Goal: Transaction & Acquisition: Subscribe to service/newsletter

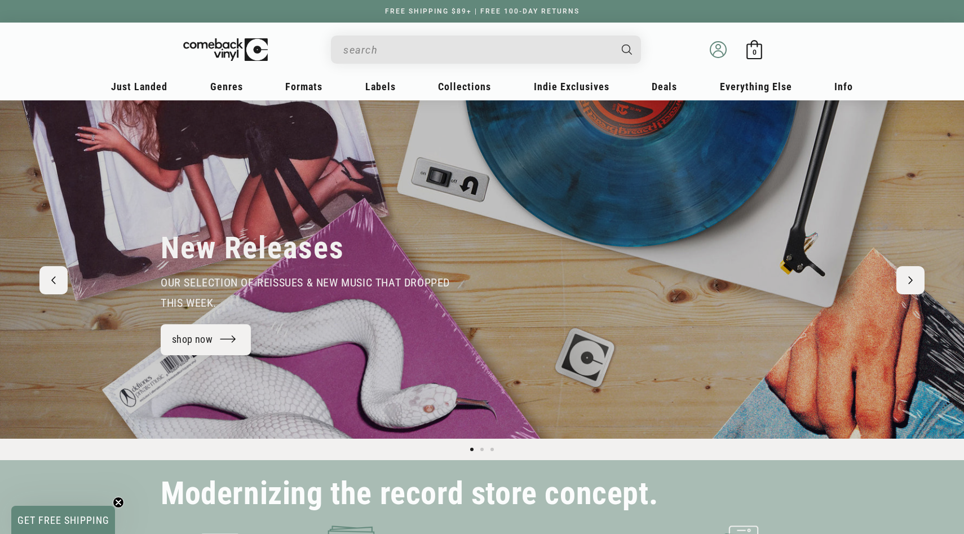
click at [720, 45] on icon at bounding box center [717, 49] width 17 height 17
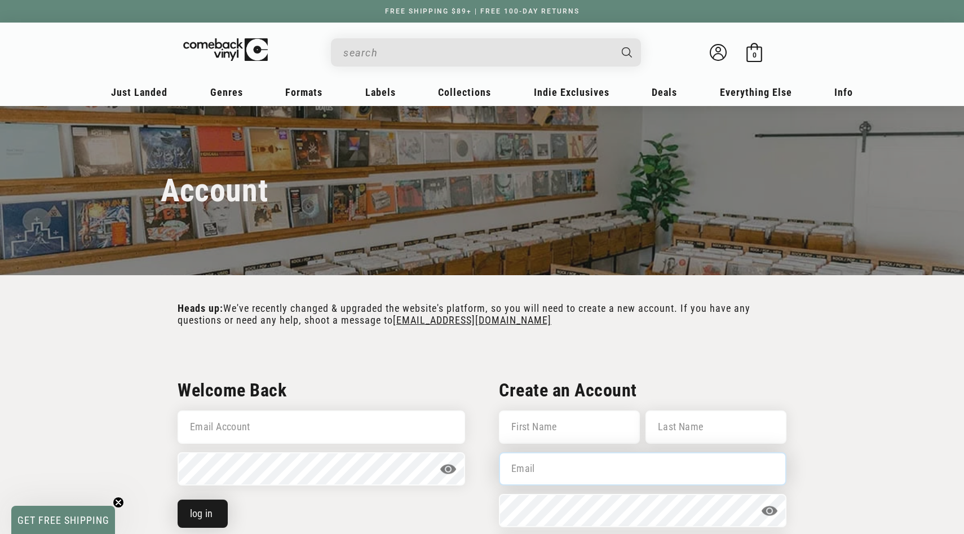
type input "anorden@gmail.com"
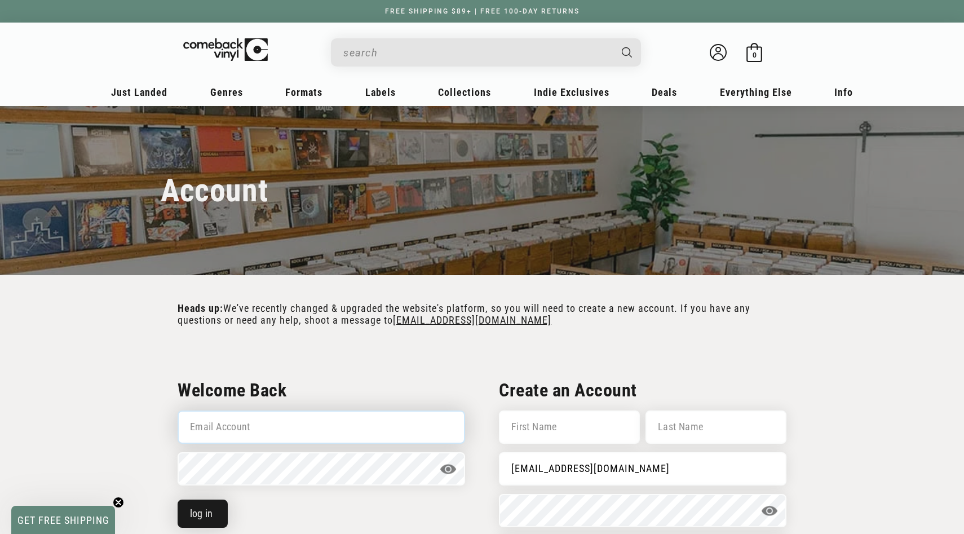
type input "[EMAIL_ADDRESS][DOMAIN_NAME]"
click at [223, 514] on button "log in" at bounding box center [203, 513] width 50 height 28
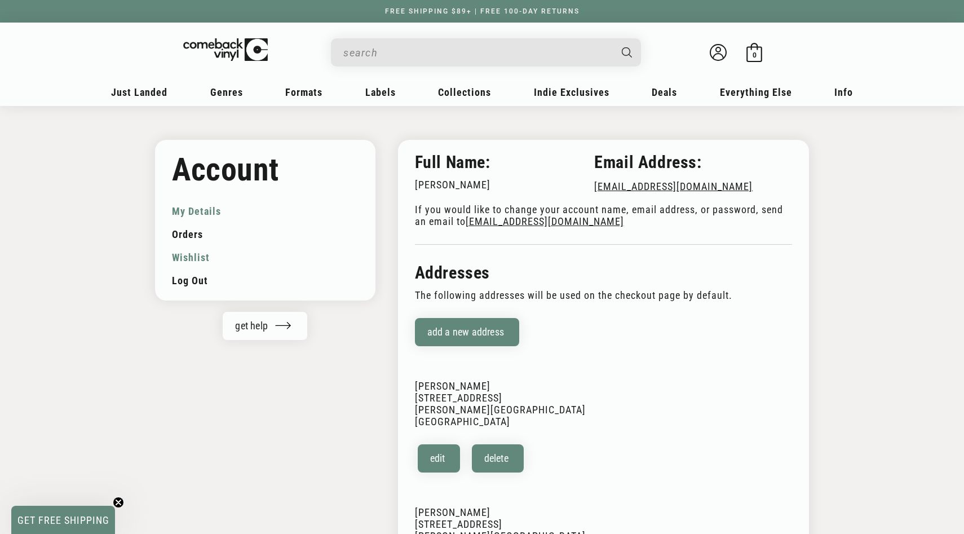
click at [185, 251] on link "Wishlist" at bounding box center [265, 257] width 187 height 23
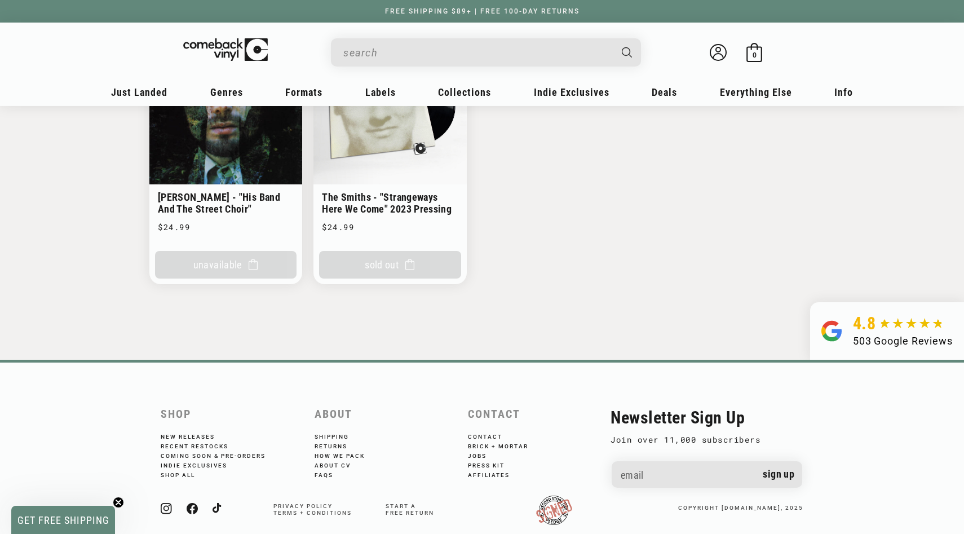
scroll to position [221, 0]
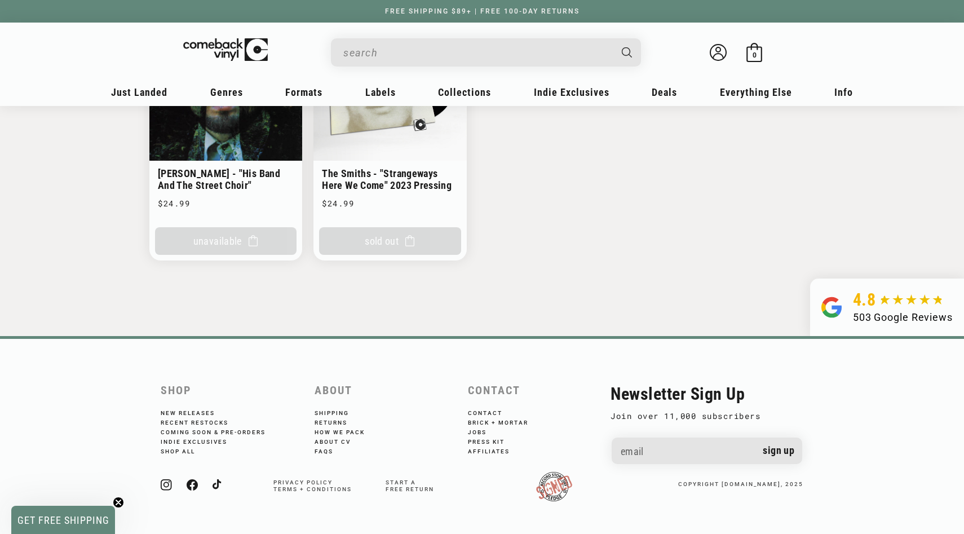
click at [388, 57] on input "When autocomplete results are available use up and down arrows to review and en…" at bounding box center [476, 52] width 267 height 23
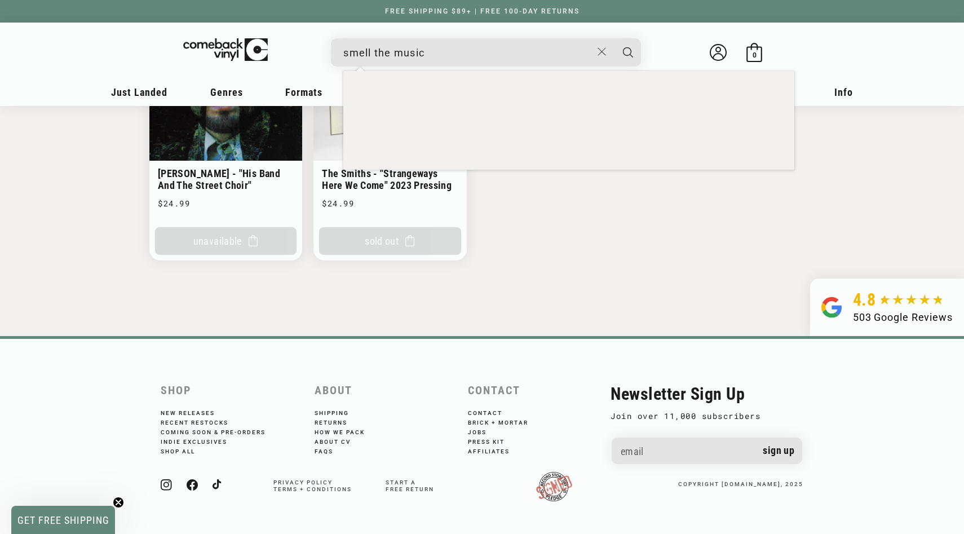
type input "smell the music"
click at [614, 38] on button "Search" at bounding box center [628, 52] width 28 height 28
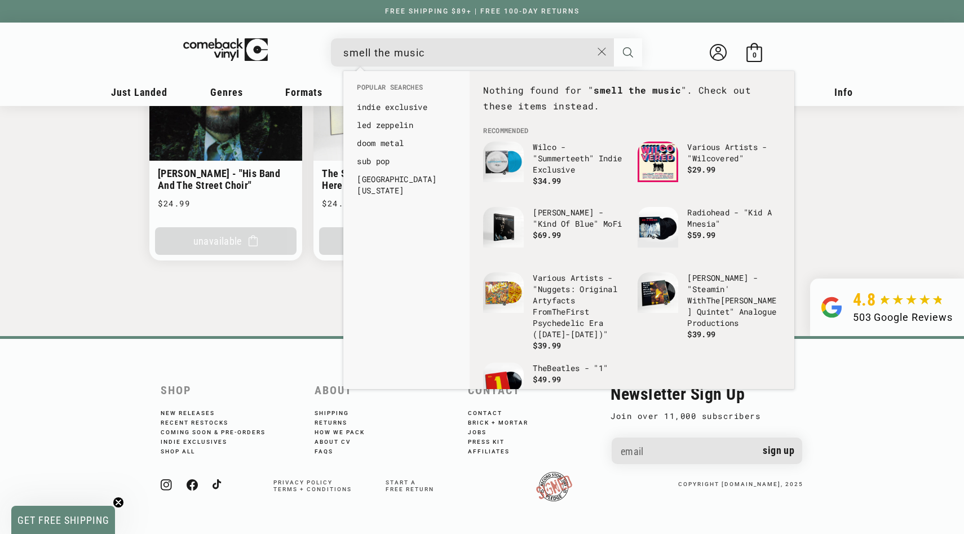
click at [628, 52] on icon "Search" at bounding box center [628, 52] width 10 height 10
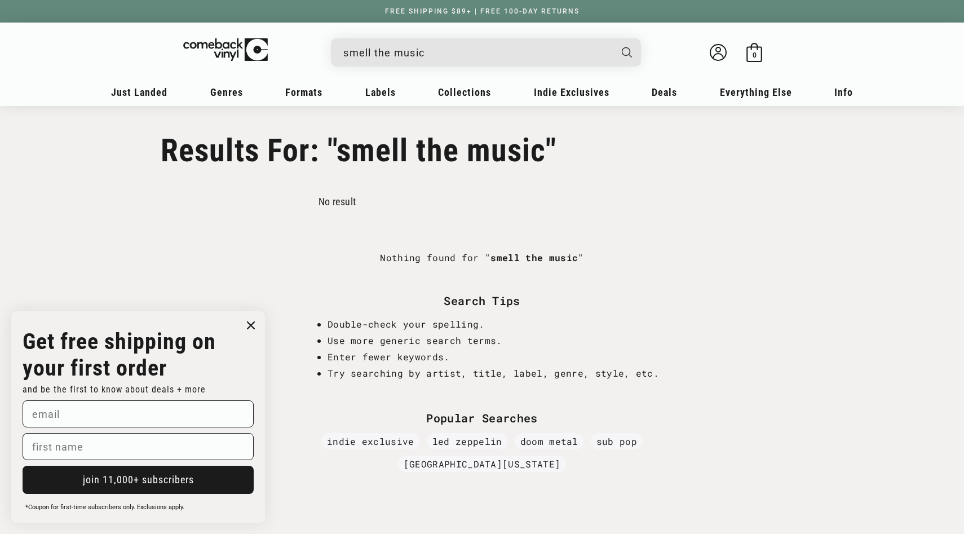
click at [432, 53] on input "smell the music" at bounding box center [476, 52] width 267 height 23
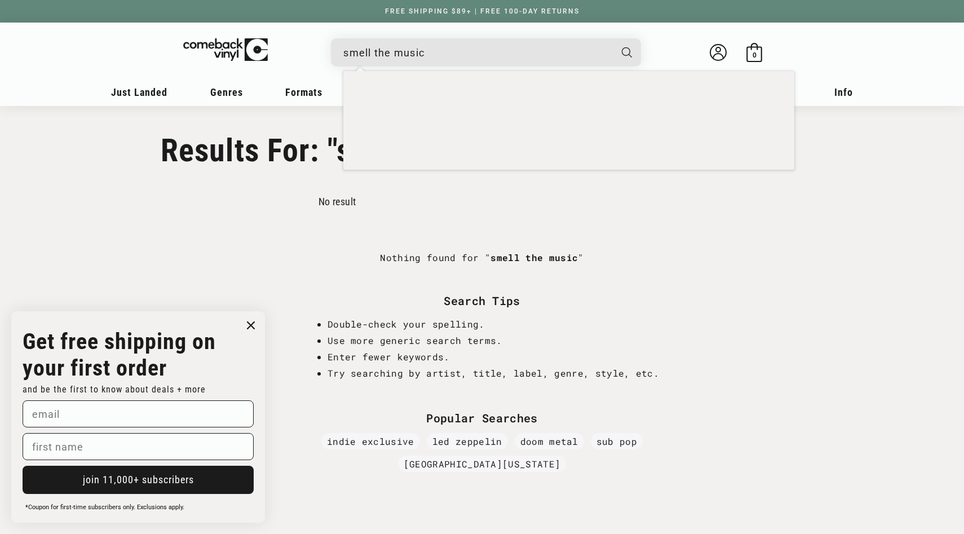
click at [432, 53] on input "smell the music" at bounding box center [476, 52] width 267 height 23
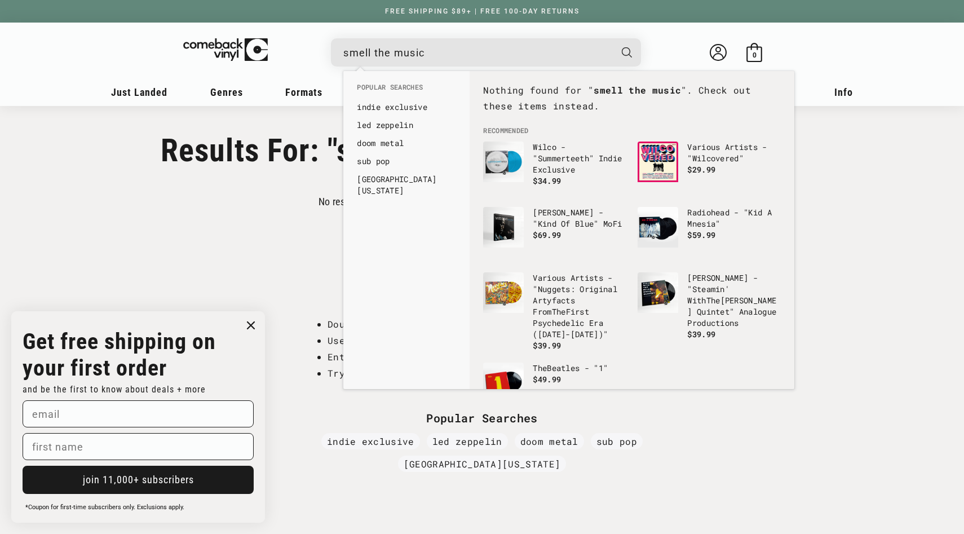
click at [432, 53] on input "smell the music" at bounding box center [476, 52] width 267 height 23
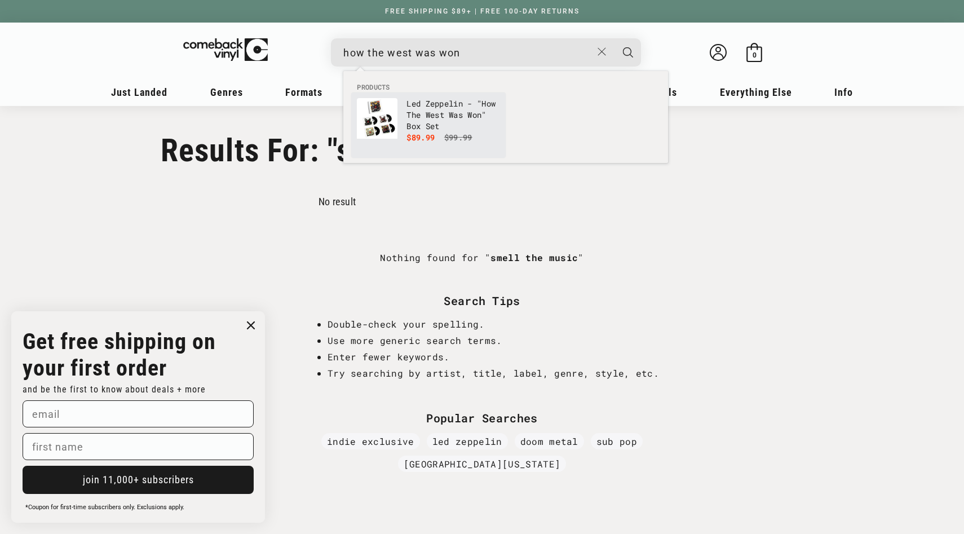
type input "how the west was won"
click at [446, 133] on s "$99.99" at bounding box center [458, 137] width 28 height 11
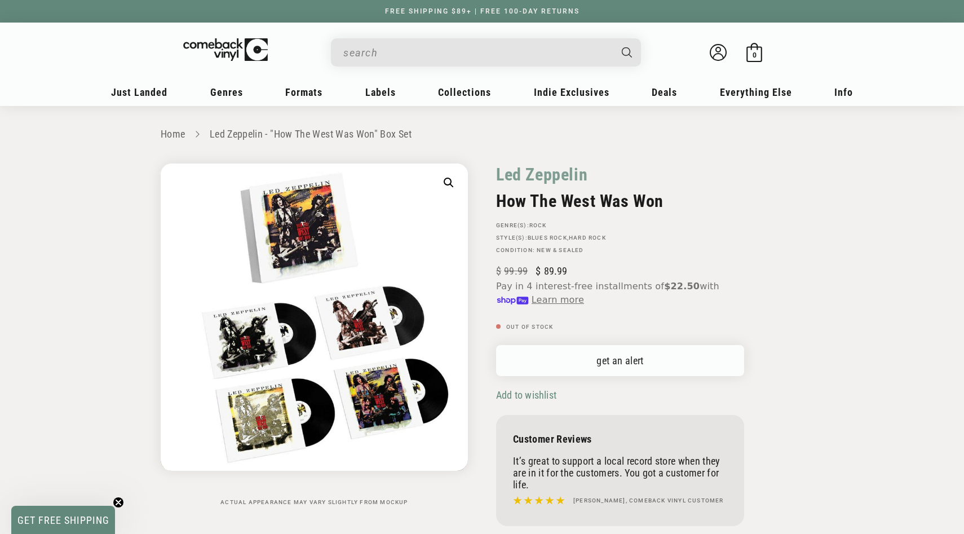
click at [593, 350] on link "get an alert" at bounding box center [620, 360] width 248 height 31
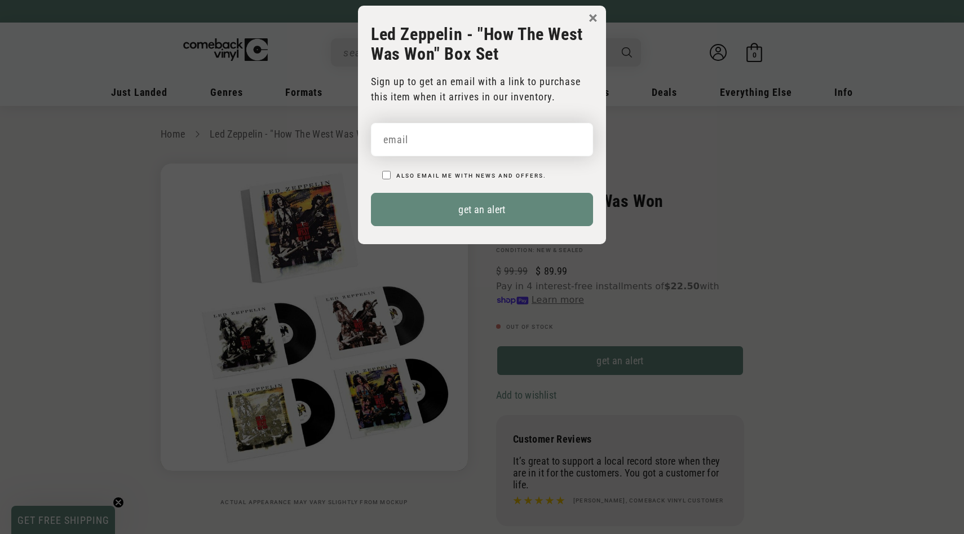
click at [469, 128] on input "email" at bounding box center [482, 139] width 222 height 33
type input "anorden@gmail.com"
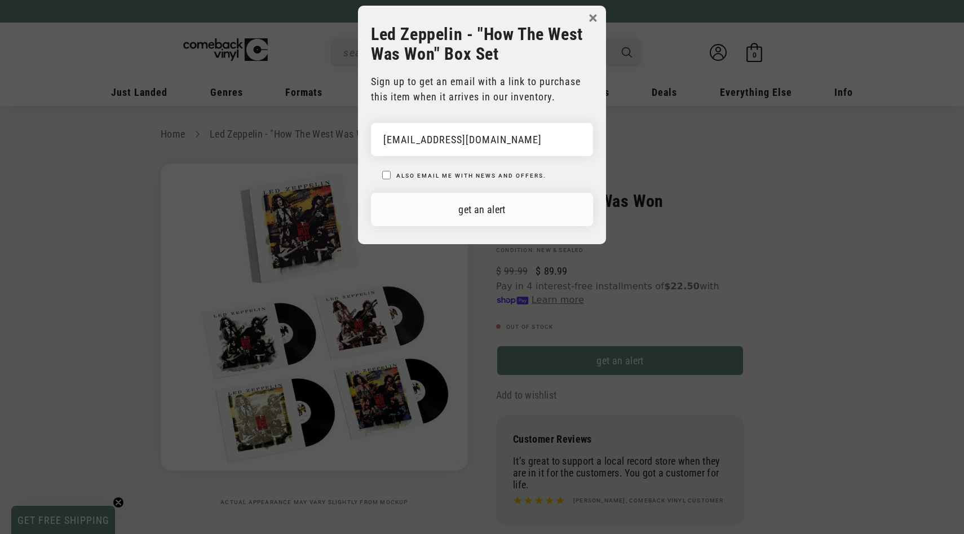
click at [435, 216] on button "get an alert" at bounding box center [482, 209] width 222 height 33
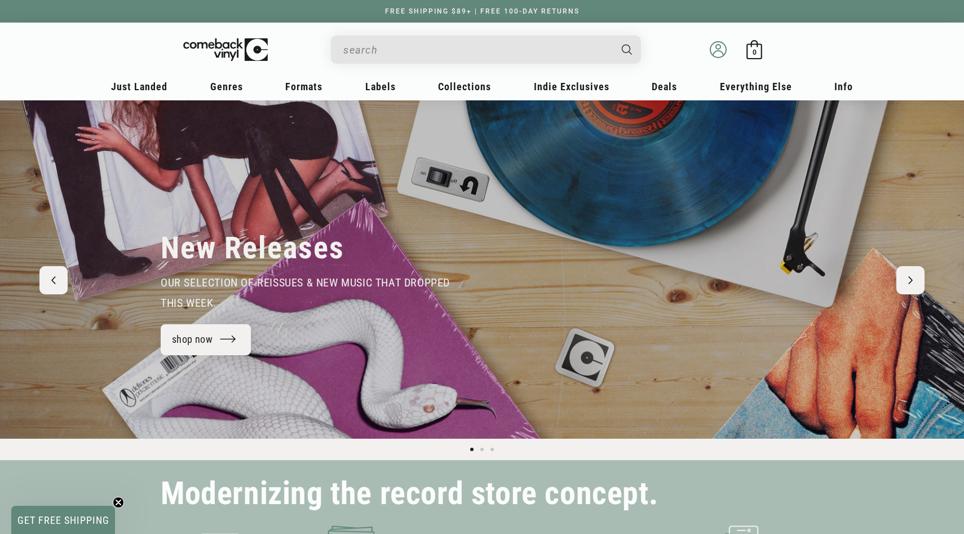
click at [718, 46] on icon at bounding box center [717, 49] width 17 height 17
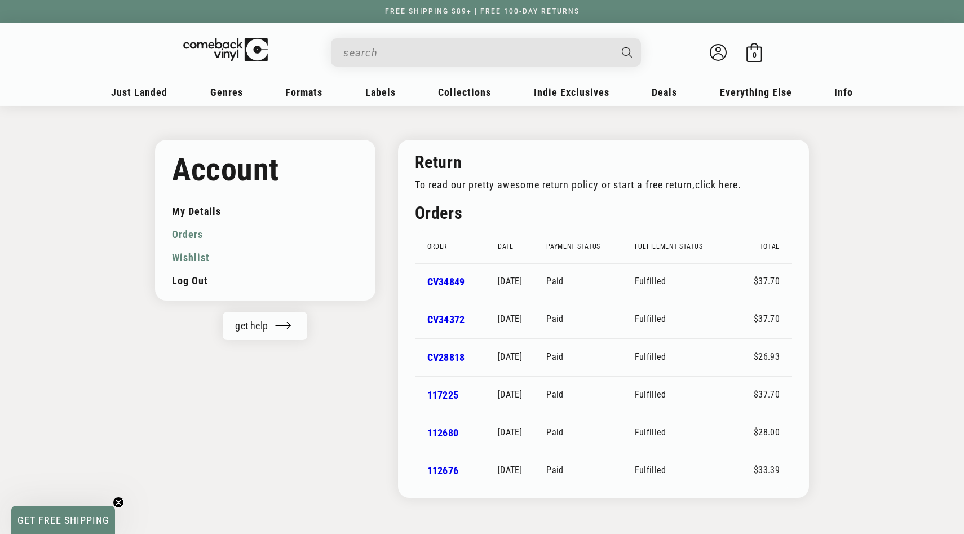
click at [206, 257] on link "Wishlist" at bounding box center [265, 257] width 187 height 23
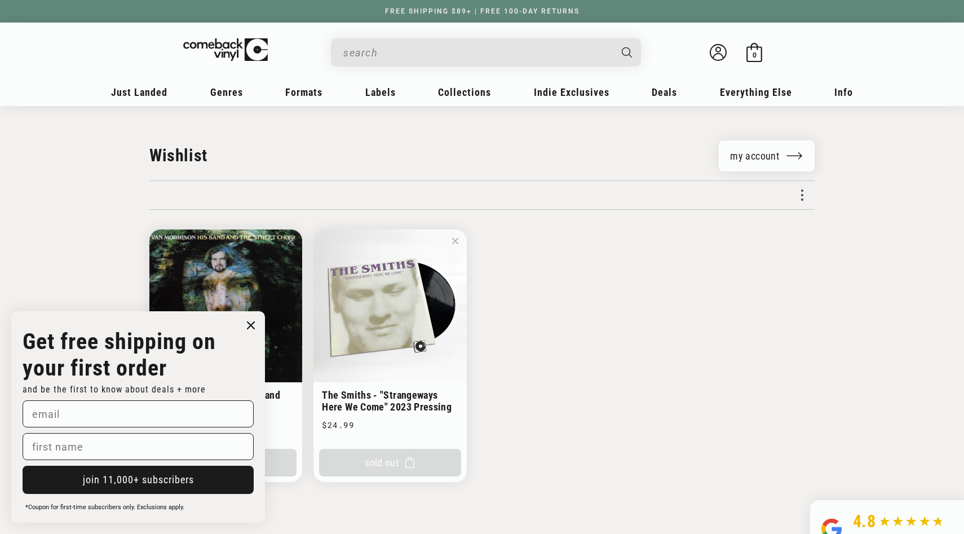
click at [252, 322] on icon "Close dialog" at bounding box center [250, 325] width 7 height 7
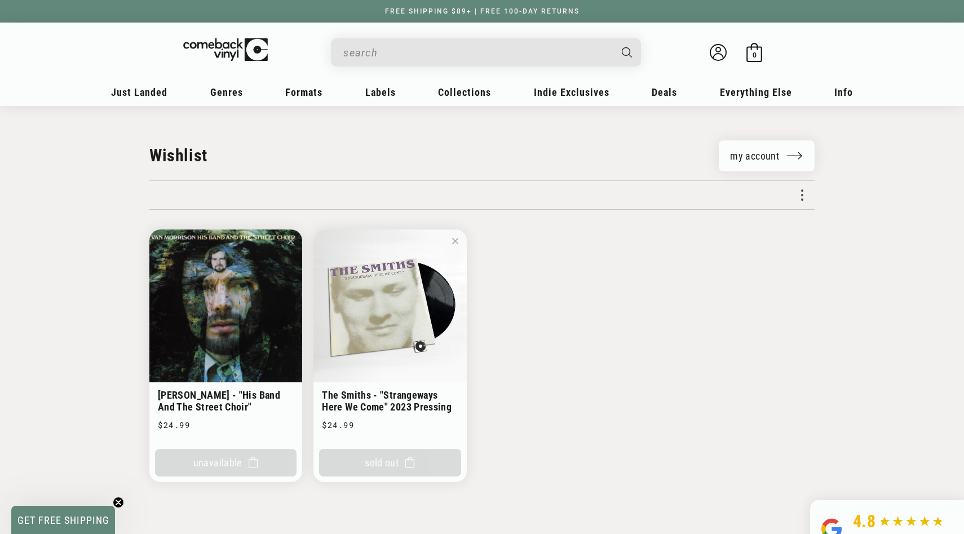
click at [422, 63] on input "When autocomplete results are available use up and down arrows to review and en…" at bounding box center [476, 52] width 267 height 23
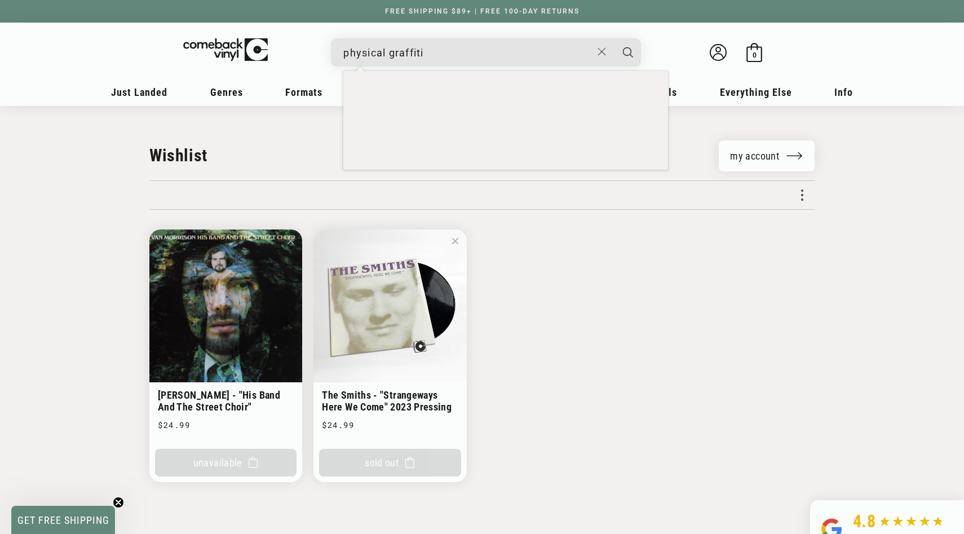
type input "physical graffiti"
click at [614, 38] on button "Search" at bounding box center [628, 52] width 28 height 28
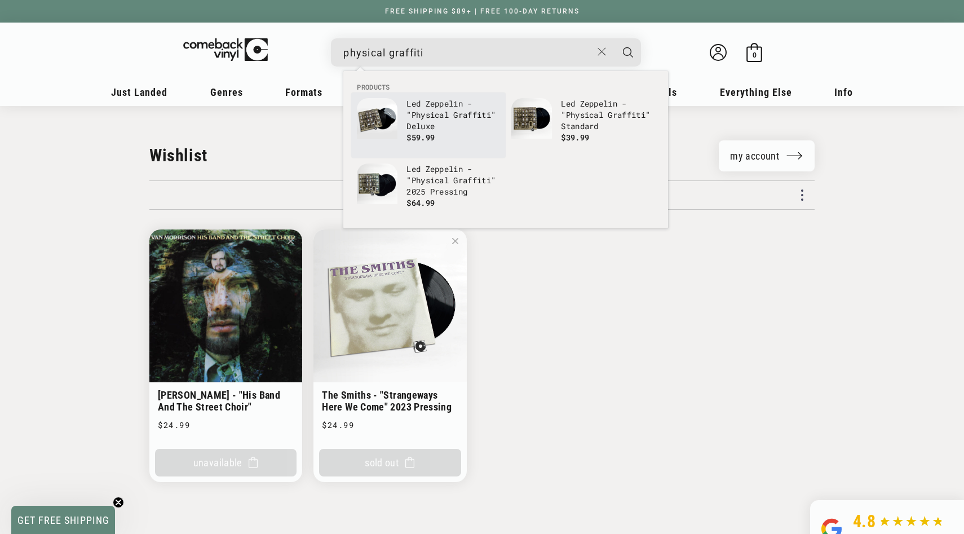
click at [614, 38] on button "Search" at bounding box center [628, 52] width 28 height 28
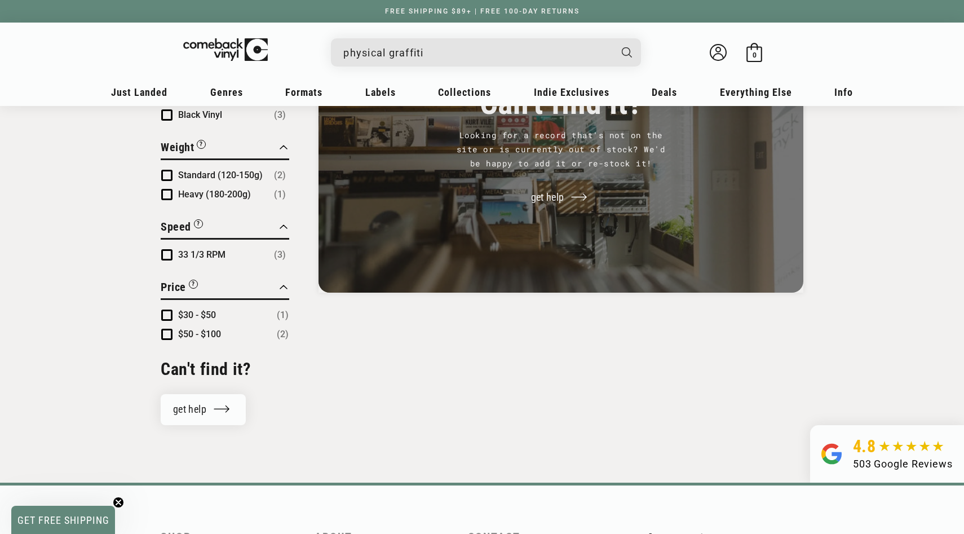
scroll to position [533, 0]
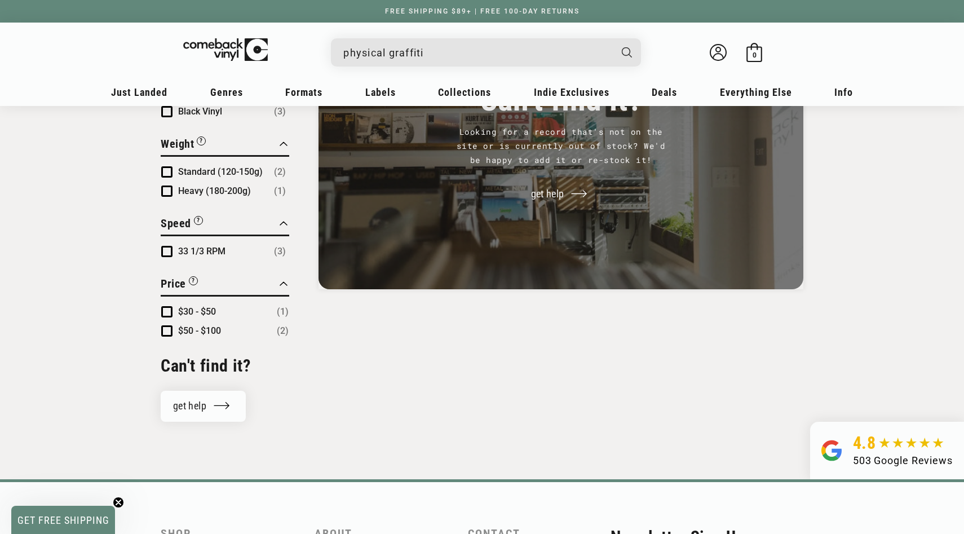
click at [422, 48] on input "physical graffiti" at bounding box center [476, 52] width 267 height 23
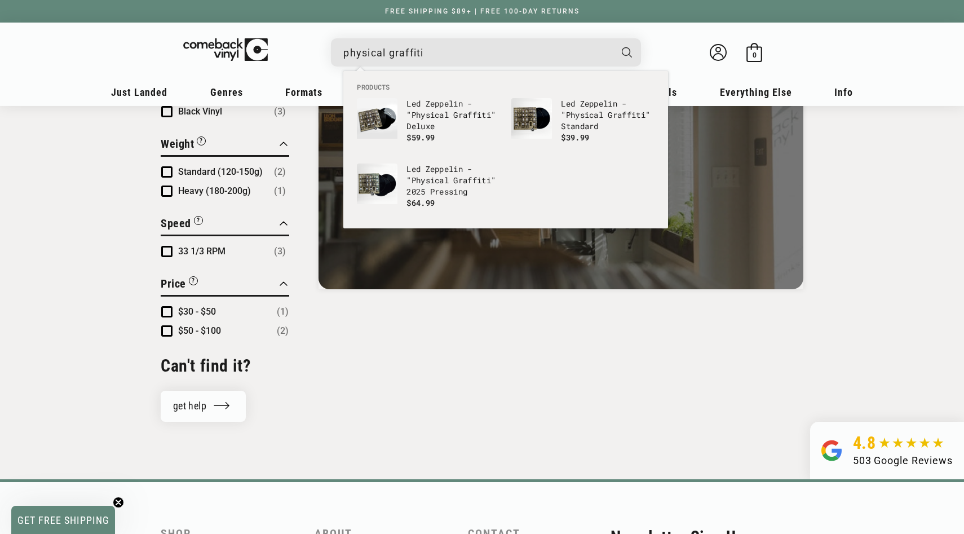
click at [422, 48] on input "physical graffiti" at bounding box center [476, 52] width 267 height 23
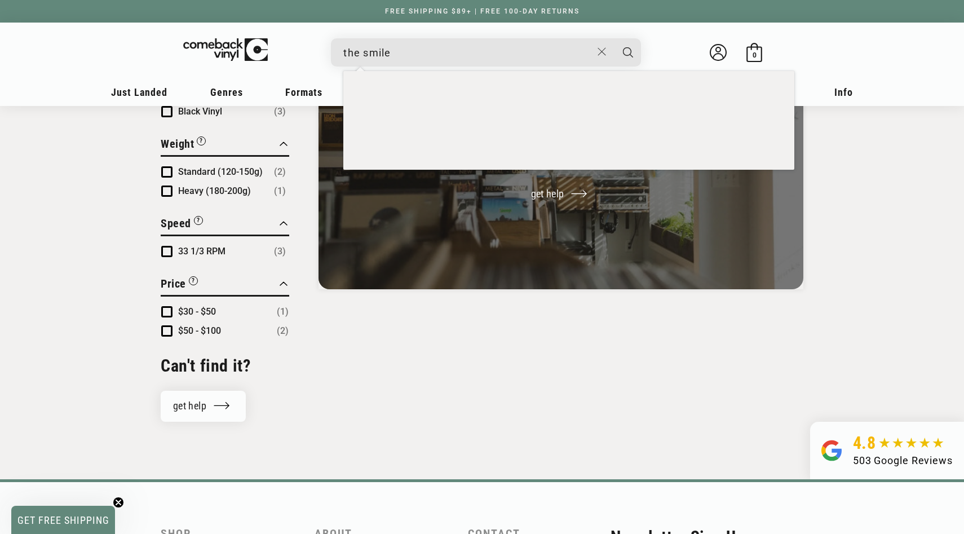
type input "the smile"
click at [614, 38] on button "Search" at bounding box center [628, 52] width 28 height 28
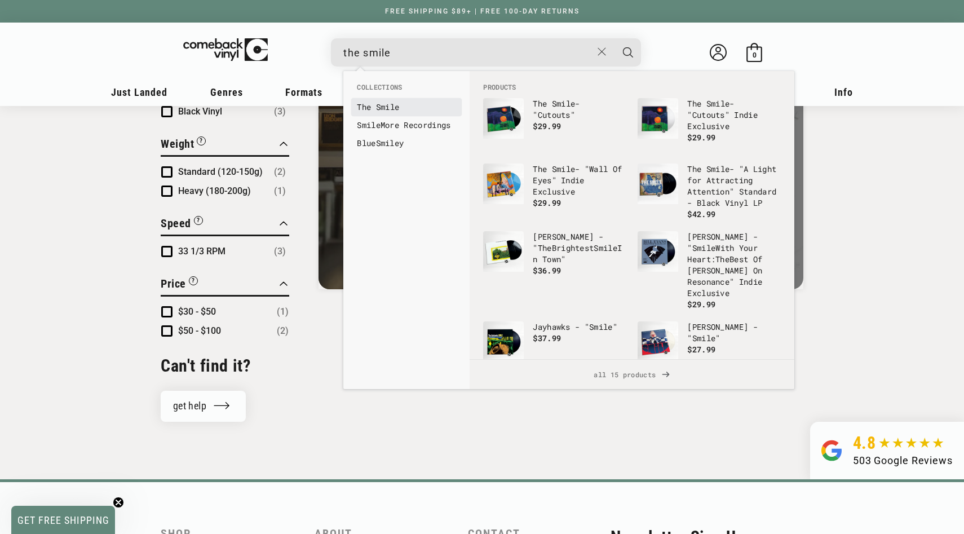
click at [382, 109] on b "Smile" at bounding box center [388, 106] width 24 height 11
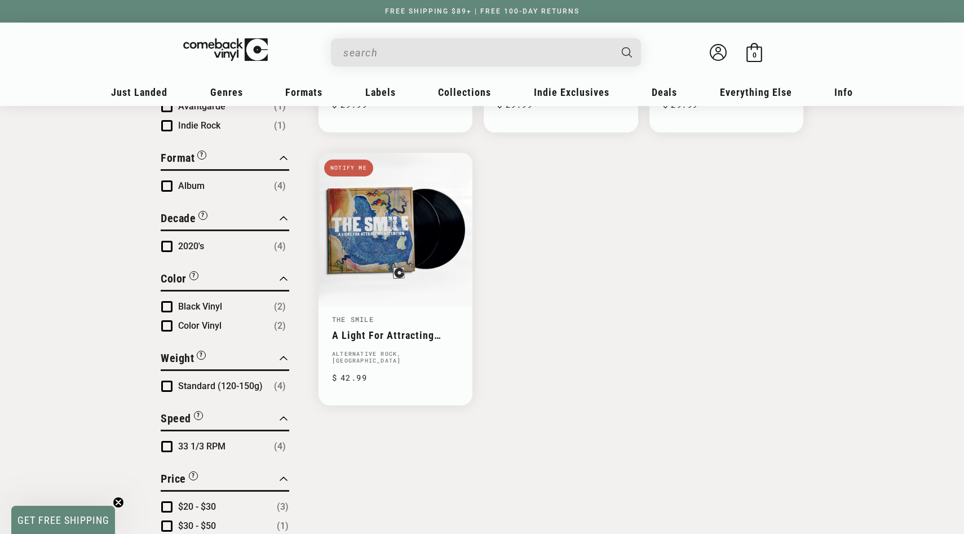
scroll to position [355, 0]
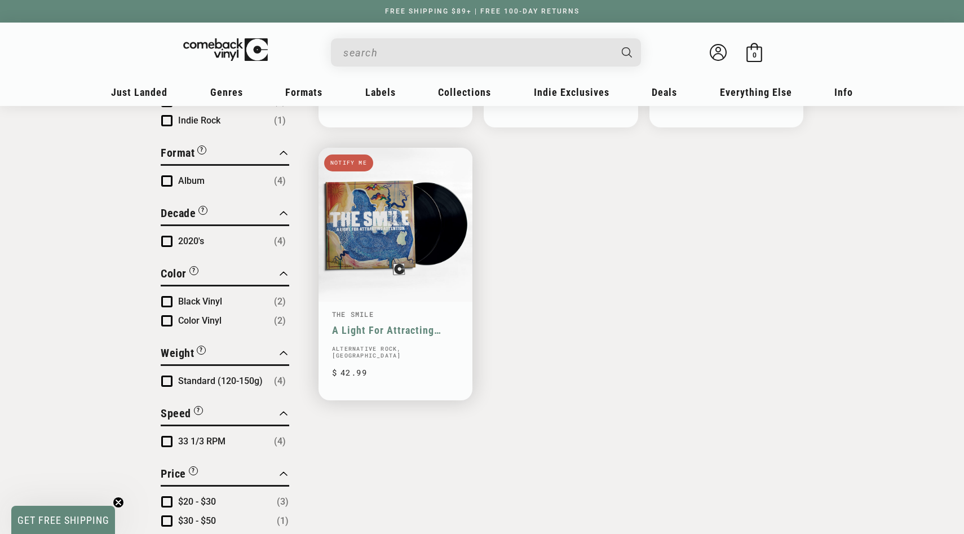
click at [401, 324] on link "A Light For Attracting Attention" at bounding box center [395, 330] width 127 height 12
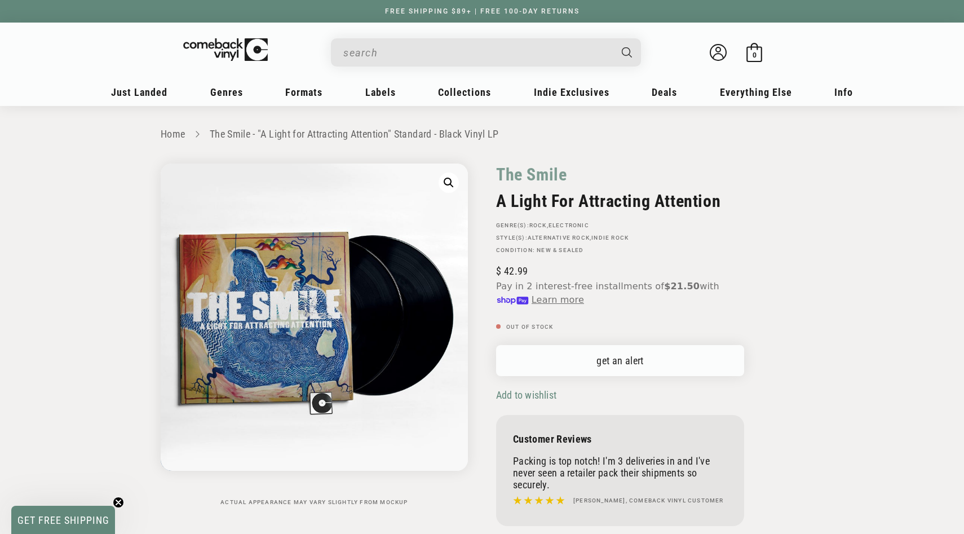
click at [541, 347] on link "get an alert" at bounding box center [620, 360] width 248 height 31
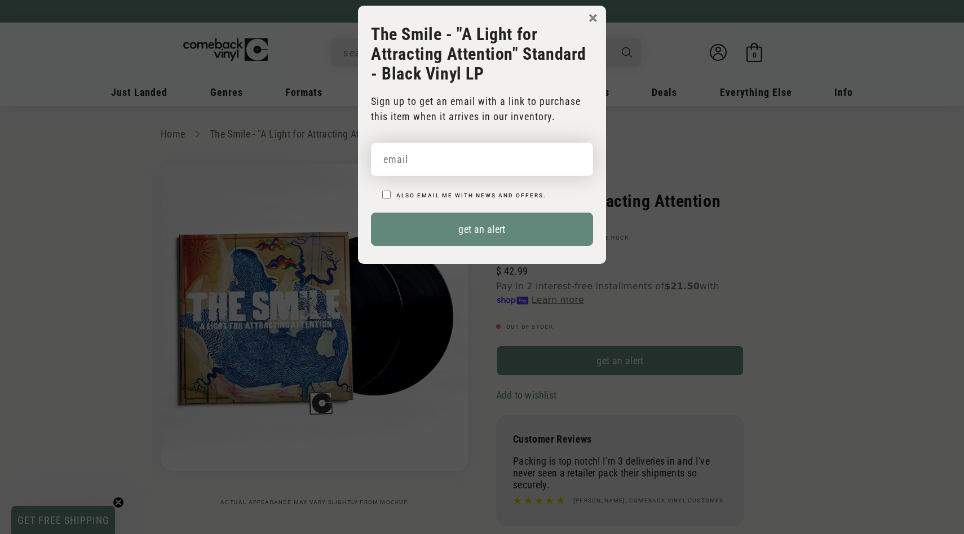
click at [467, 166] on input "email" at bounding box center [482, 159] width 222 height 33
type input "anorden@gmail.com"
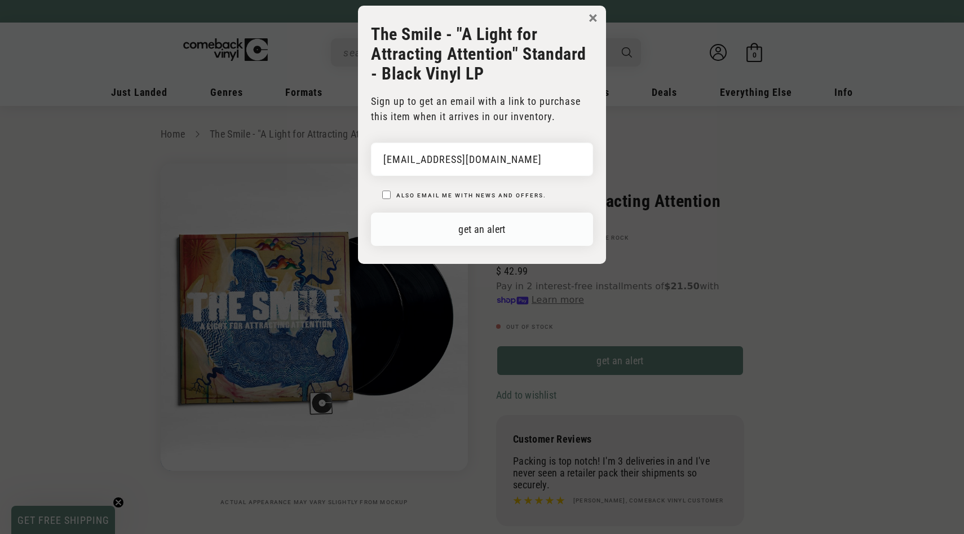
click at [482, 223] on button "get an alert" at bounding box center [482, 228] width 222 height 33
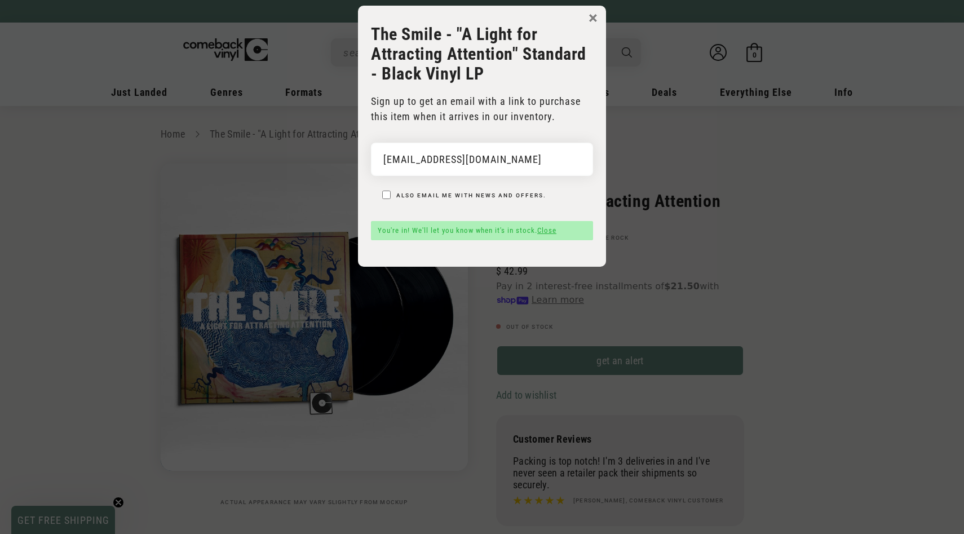
click at [673, 238] on body "× The Smile - "A Light for Attracting Attention" Standard - Black Vinyl LP Sign…" at bounding box center [482, 273] width 964 height 534
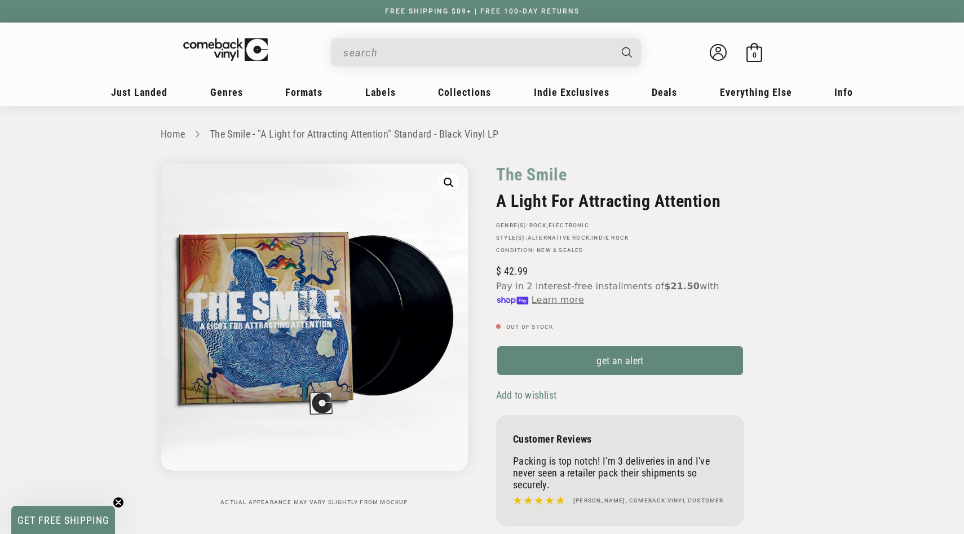
click at [549, 45] on input "When autocomplete results are available use up and down arrows to review and en…" at bounding box center [476, 52] width 267 height 23
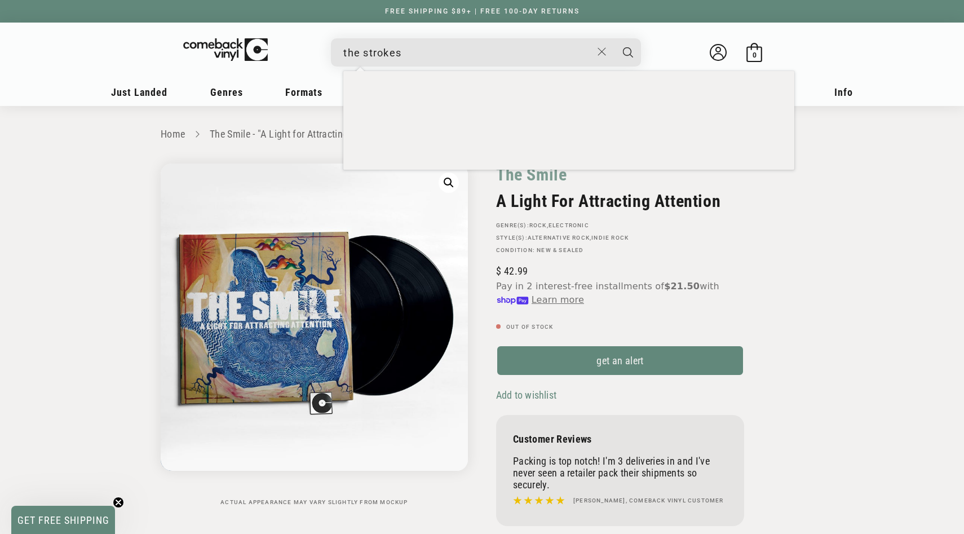
type input "the strokes"
click at [614, 38] on button "Search" at bounding box center [628, 52] width 28 height 28
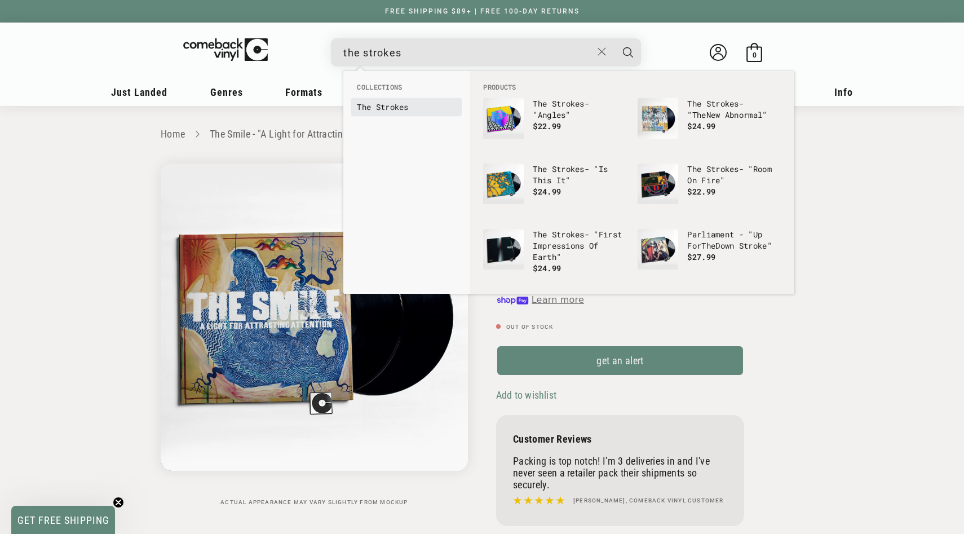
click at [412, 108] on link "The Strokes" at bounding box center [406, 106] width 99 height 11
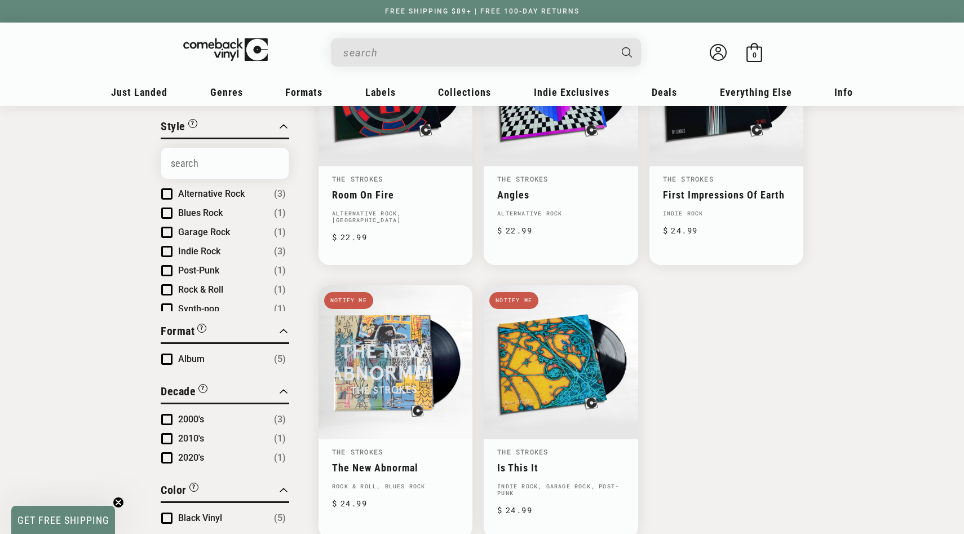
scroll to position [311, 0]
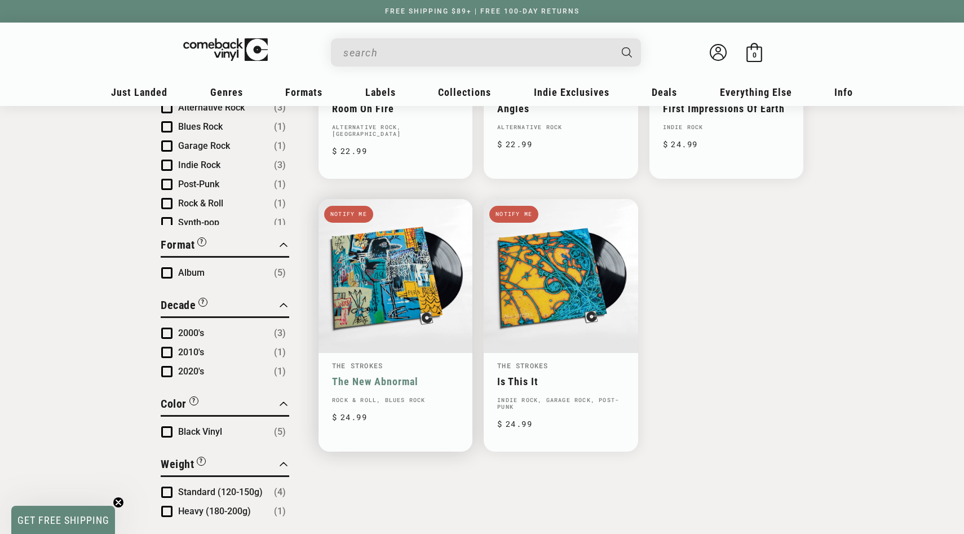
click at [371, 375] on link "The New Abnormal" at bounding box center [395, 381] width 127 height 12
